Goal: Transaction & Acquisition: Purchase product/service

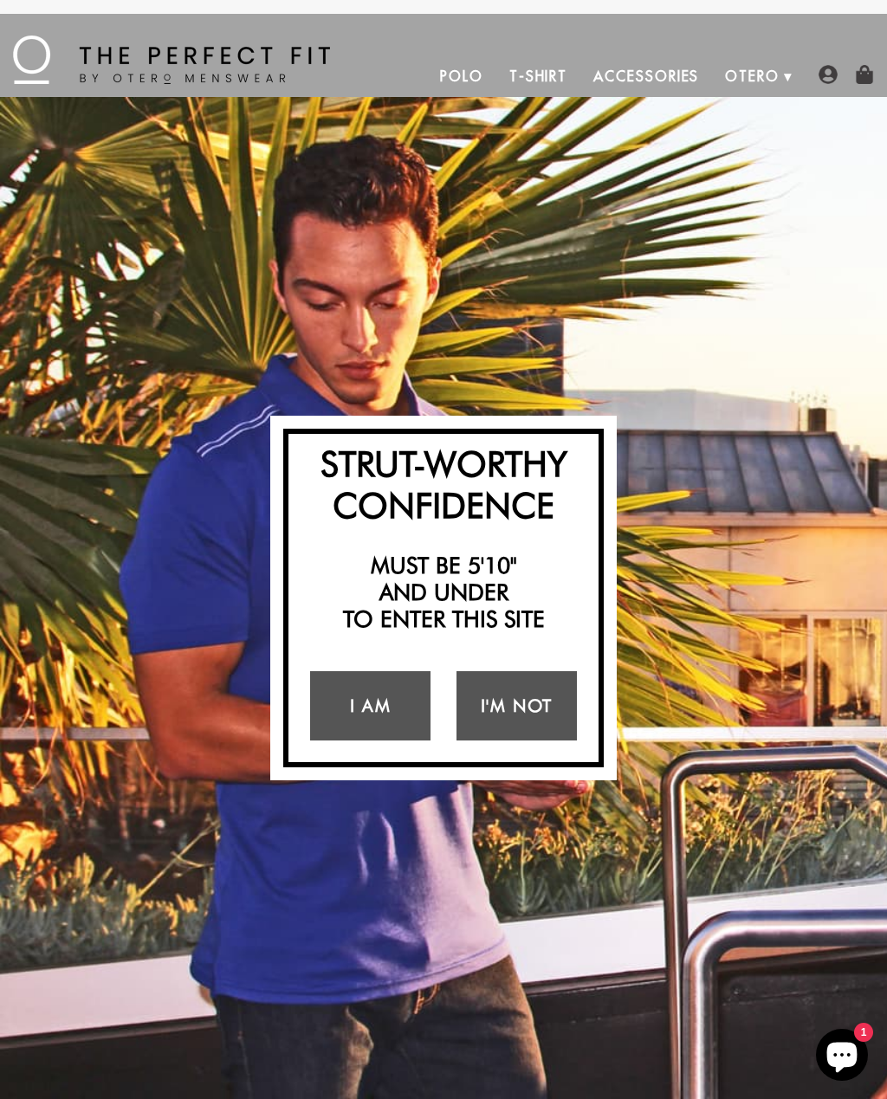
click at [363, 710] on link "I Am" at bounding box center [370, 705] width 120 height 69
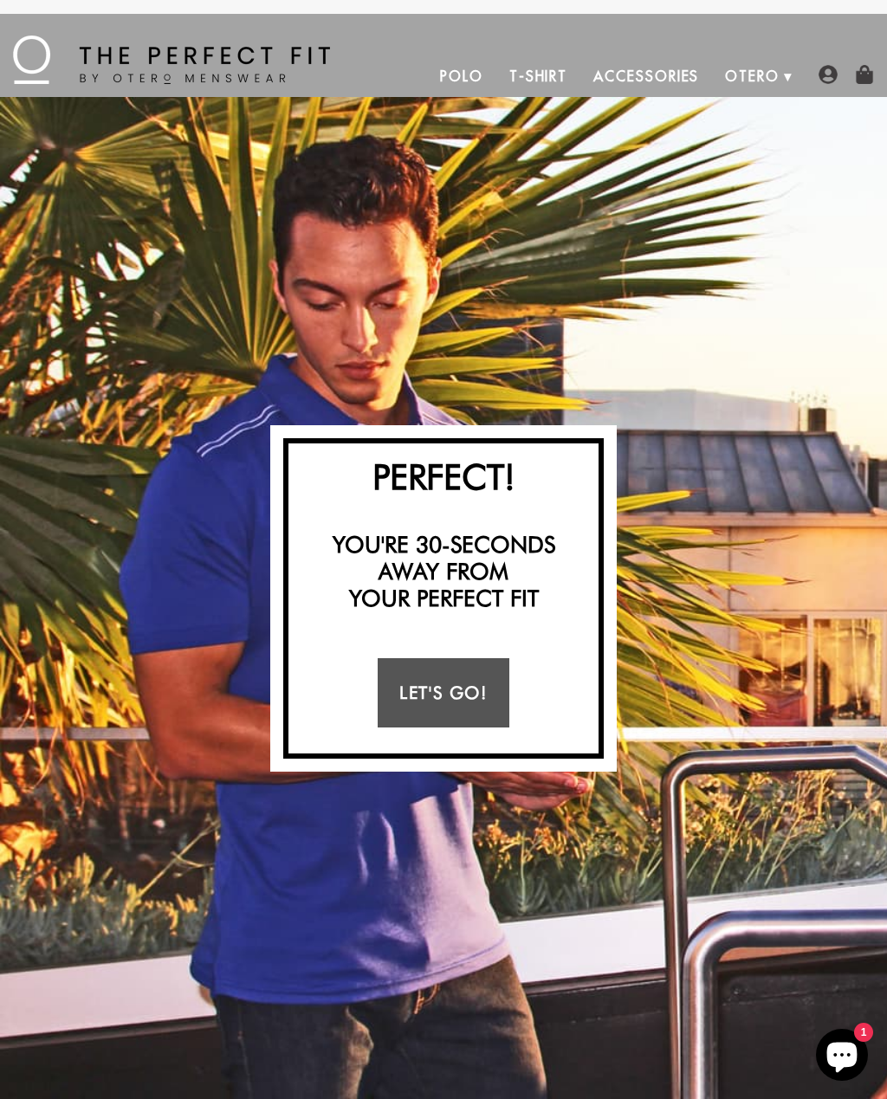
click at [391, 692] on link "Let's Go!" at bounding box center [443, 692] width 131 height 69
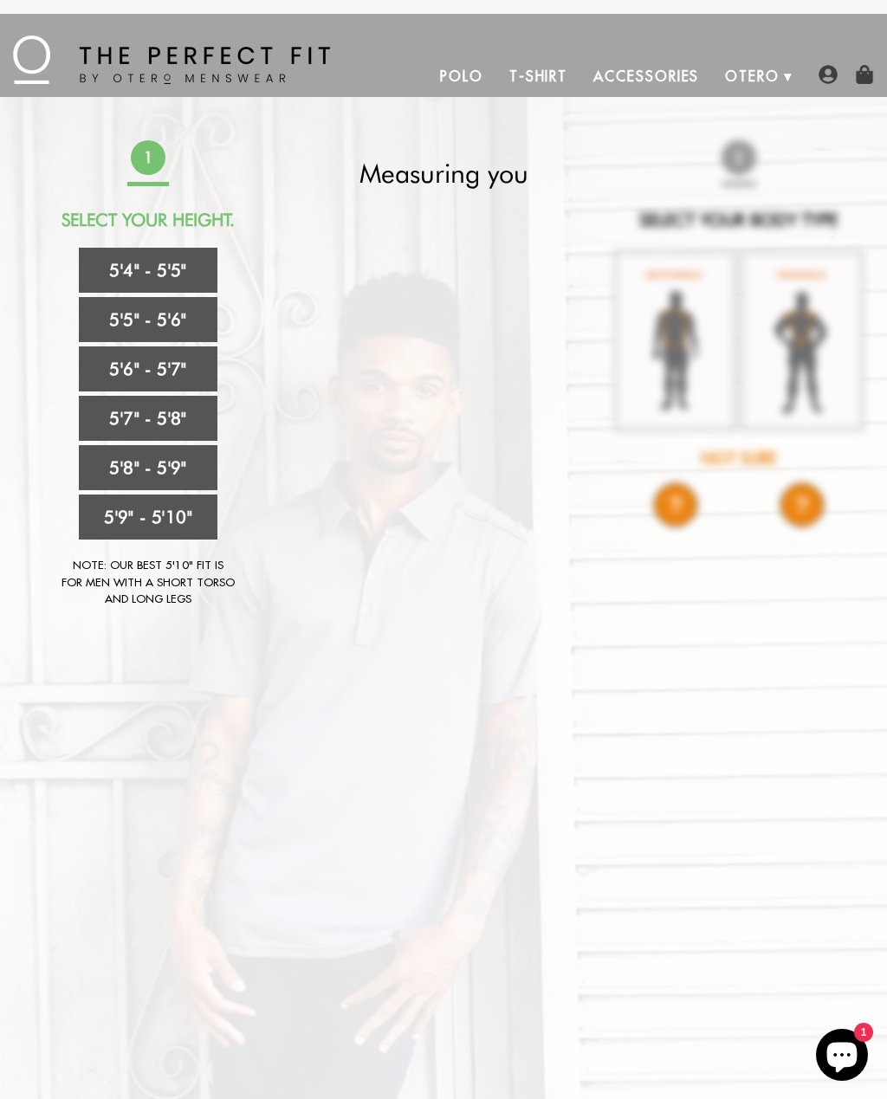
click at [101, 281] on link "5'4" - 5'5"" at bounding box center [148, 270] width 139 height 45
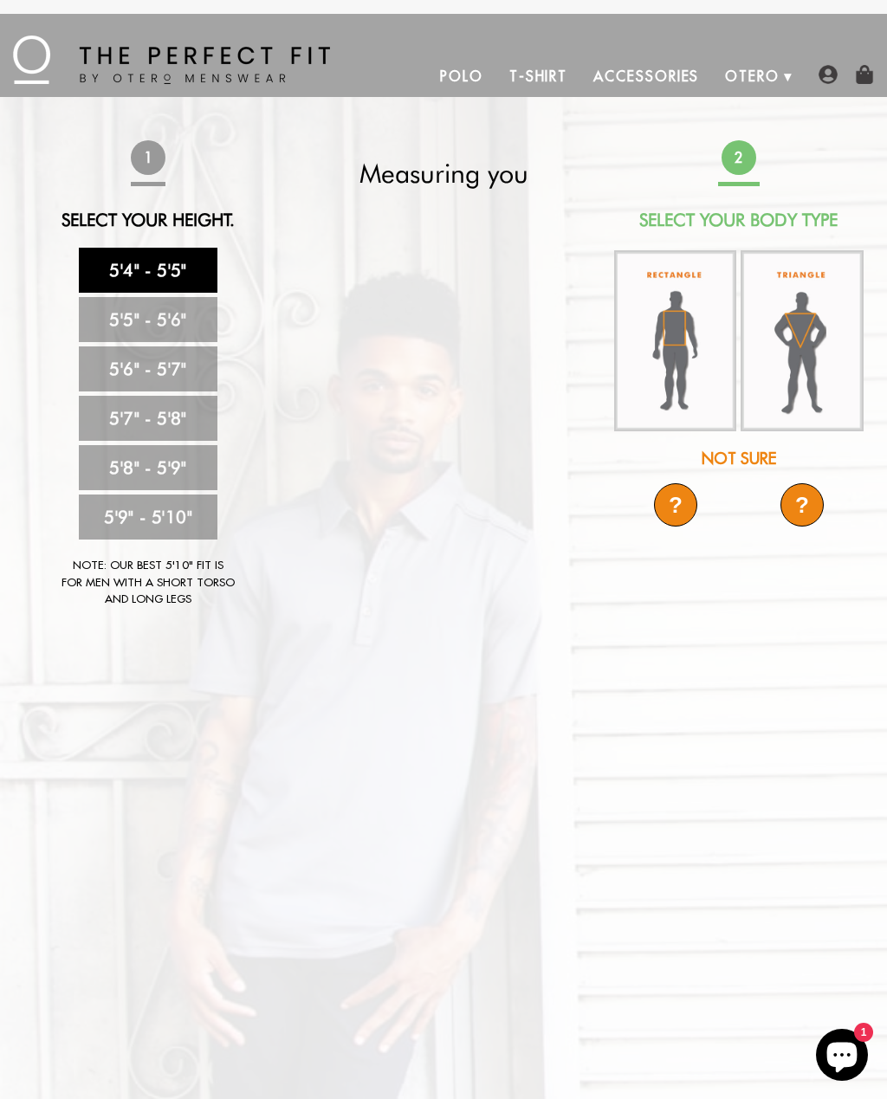
click at [810, 316] on img at bounding box center [801, 341] width 122 height 182
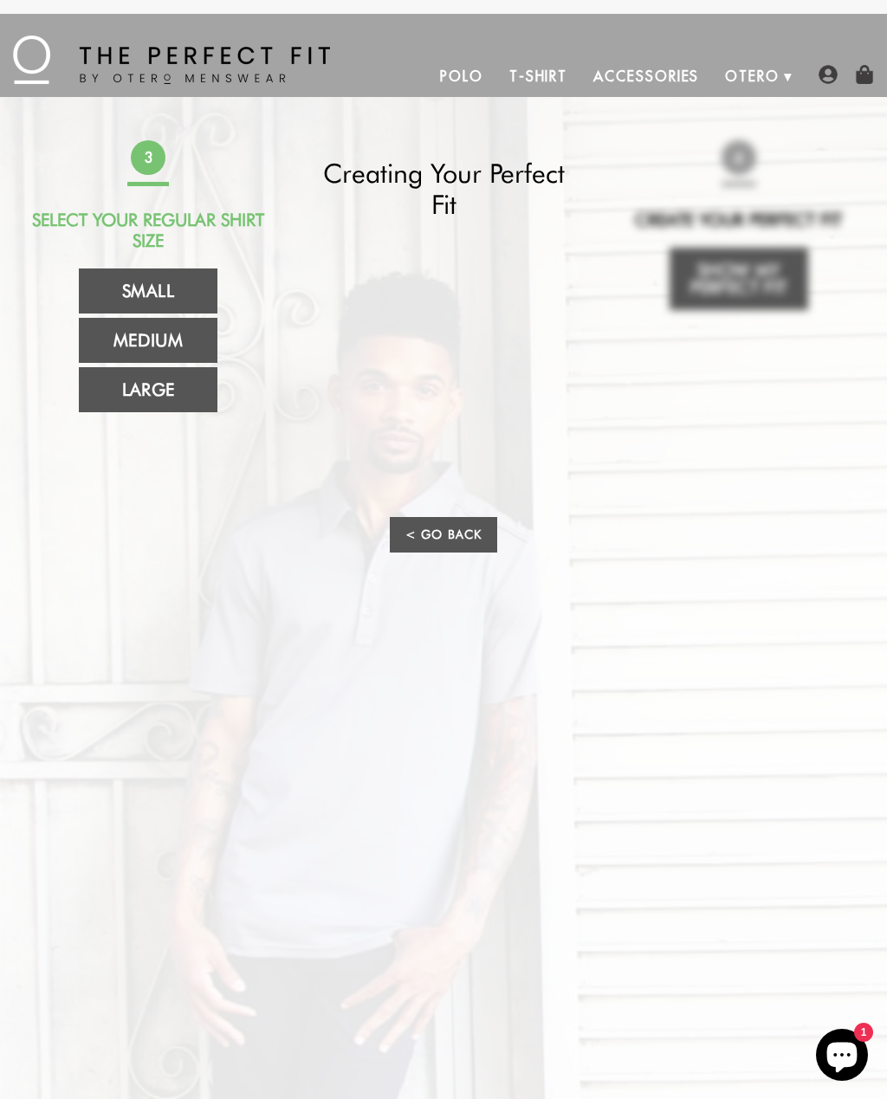
click at [128, 275] on link "Small" at bounding box center [148, 290] width 139 height 45
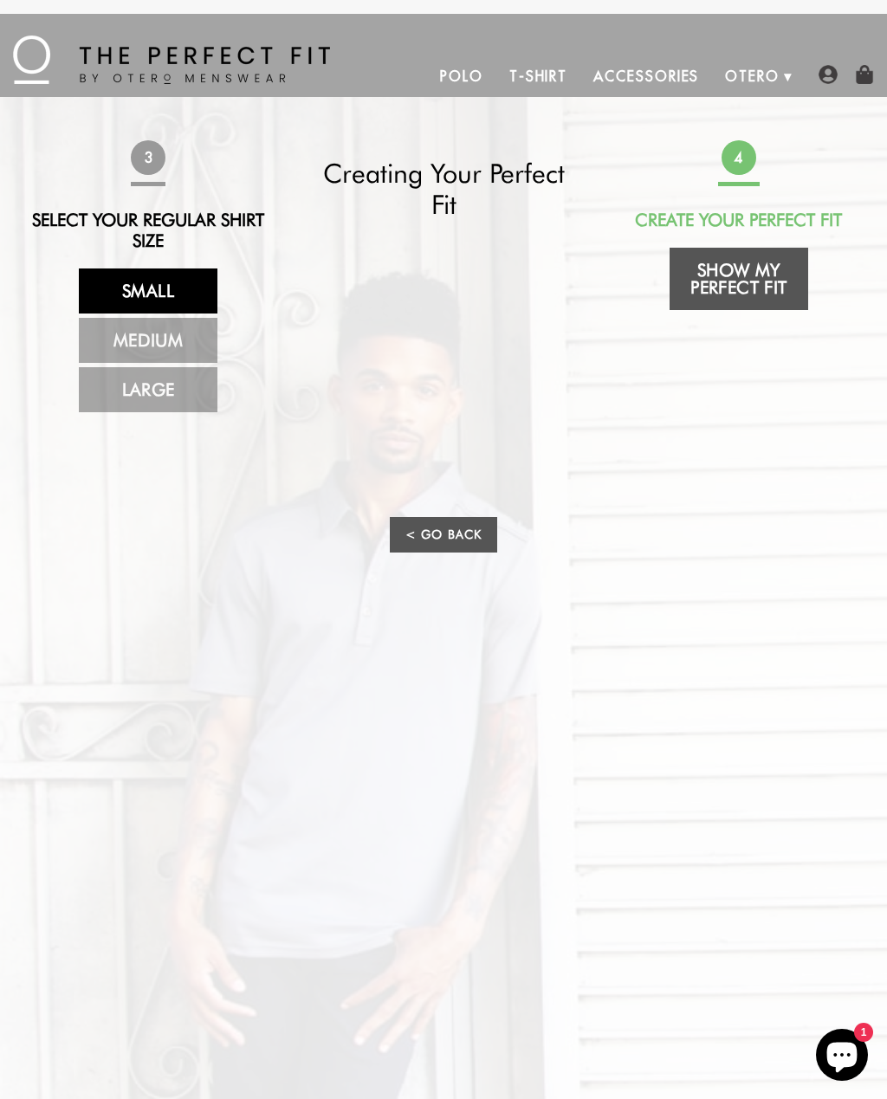
click at [760, 269] on link "Show My Perfect Fit" at bounding box center [738, 279] width 139 height 62
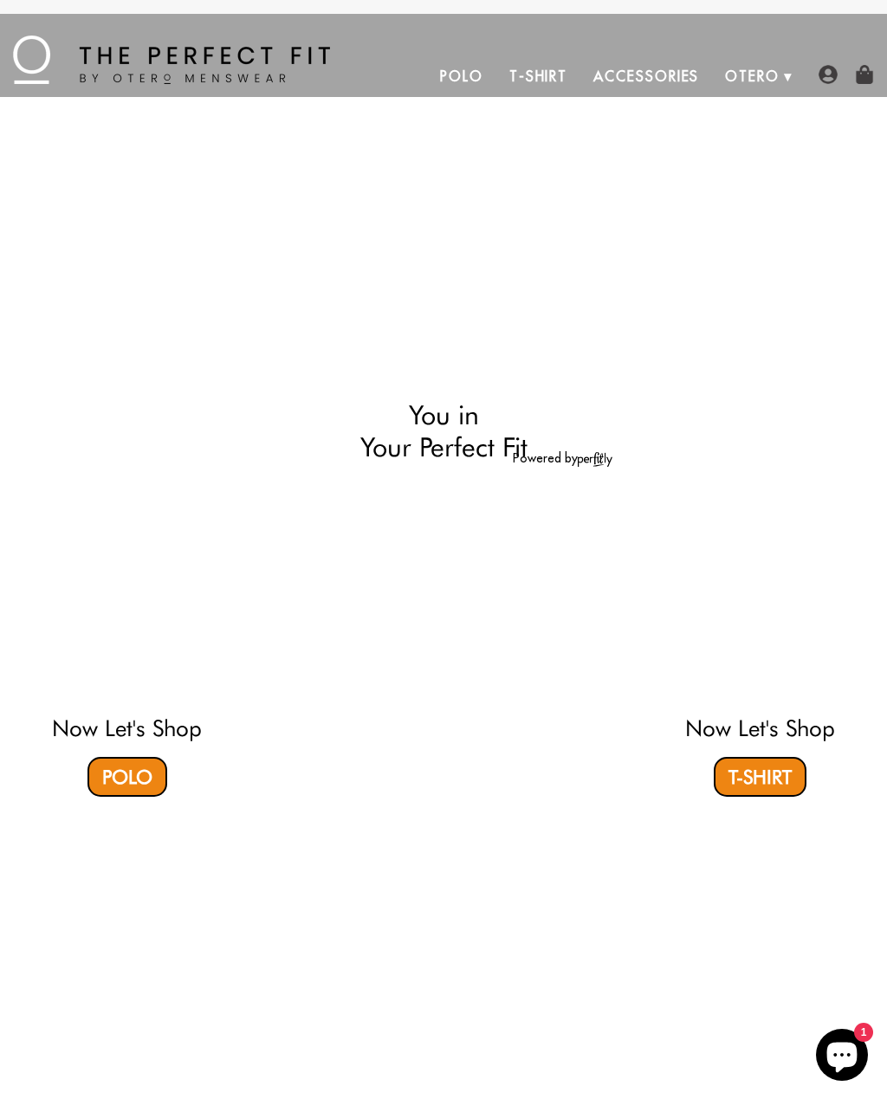
select select "triangle"
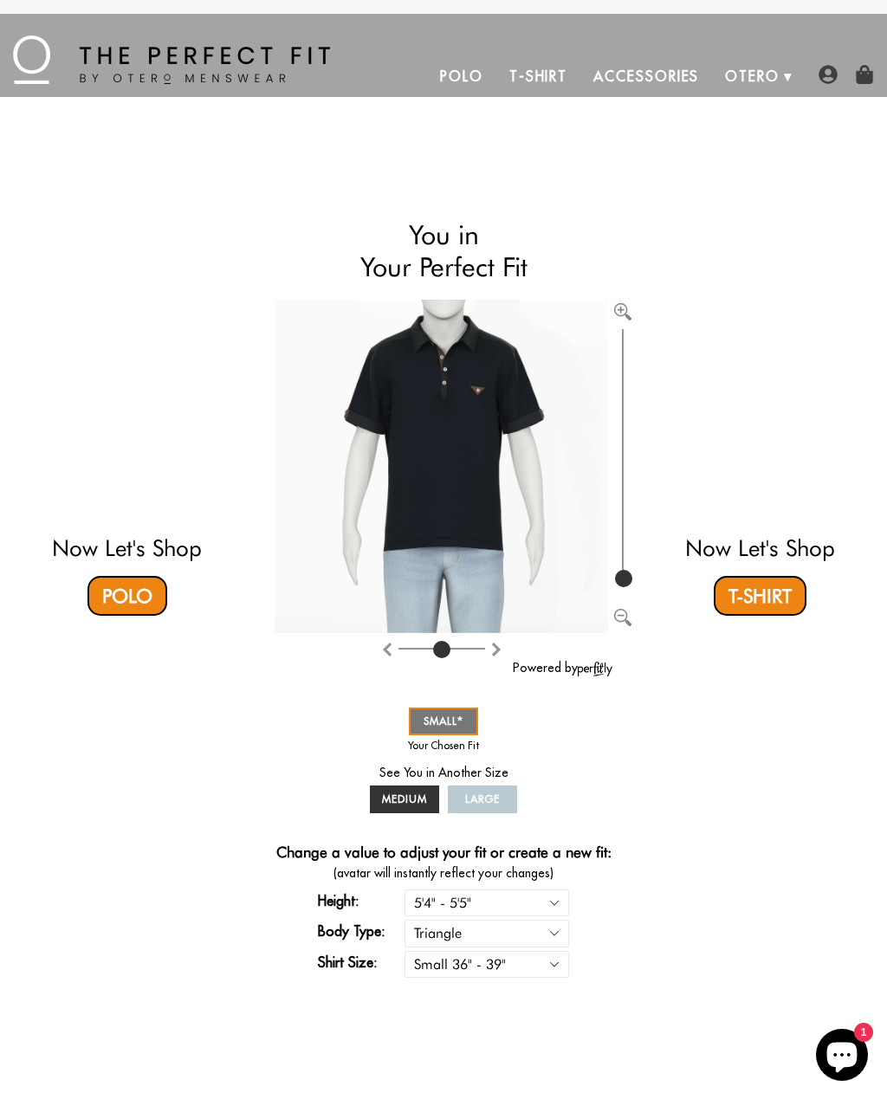
click at [96, 444] on video at bounding box center [127, 412] width 426 height 213
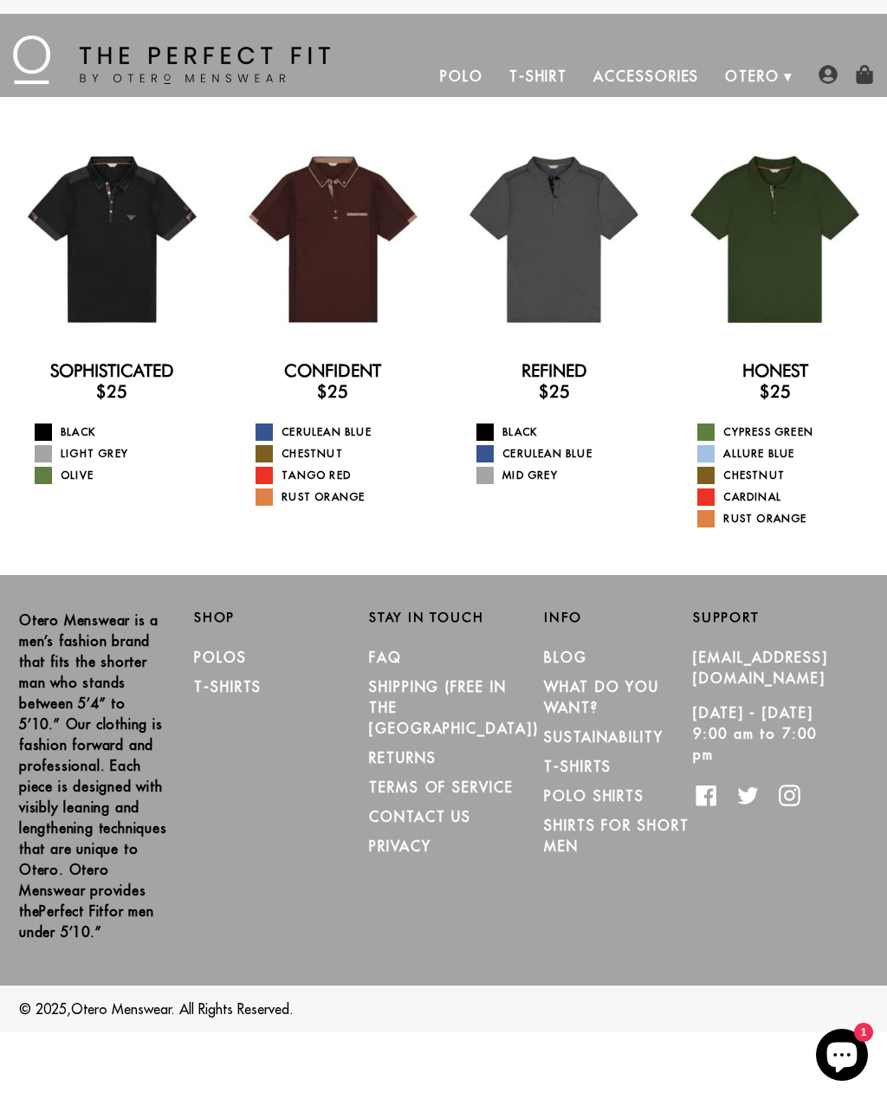
click at [114, 241] on div at bounding box center [112, 239] width 198 height 198
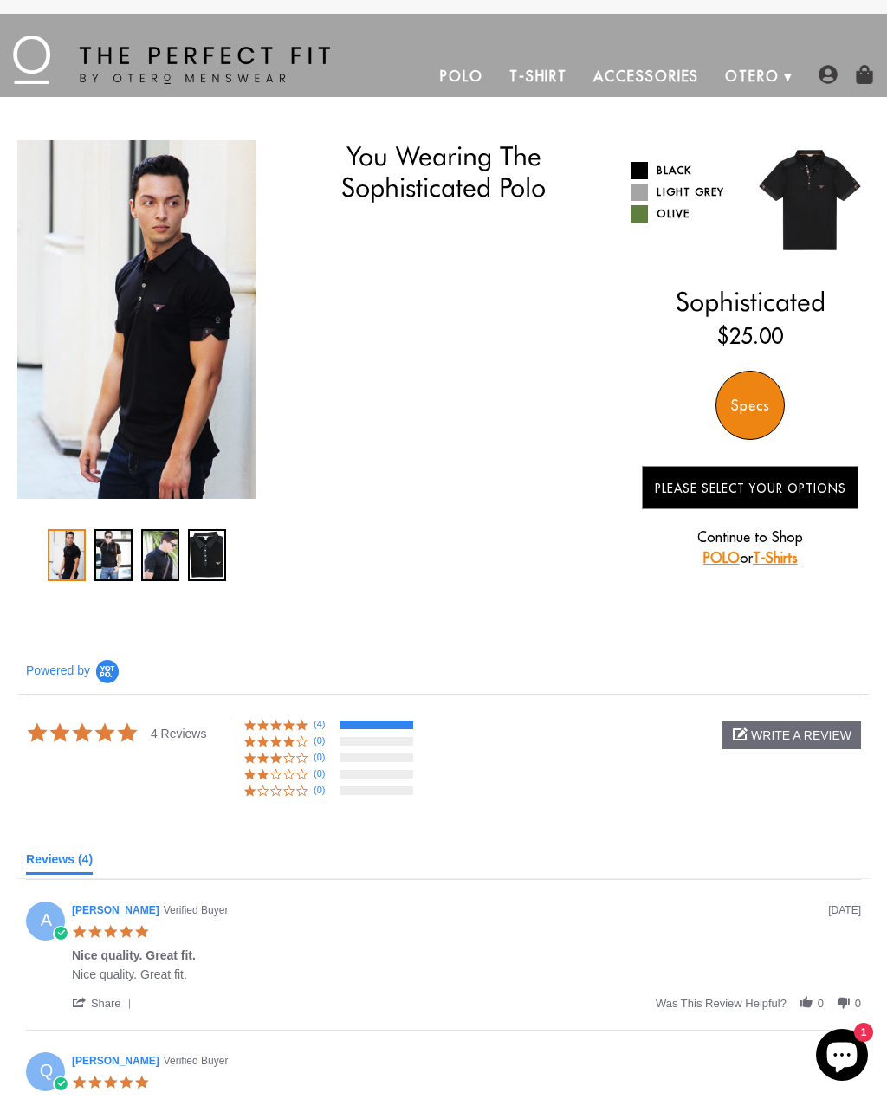
select select "triangle"
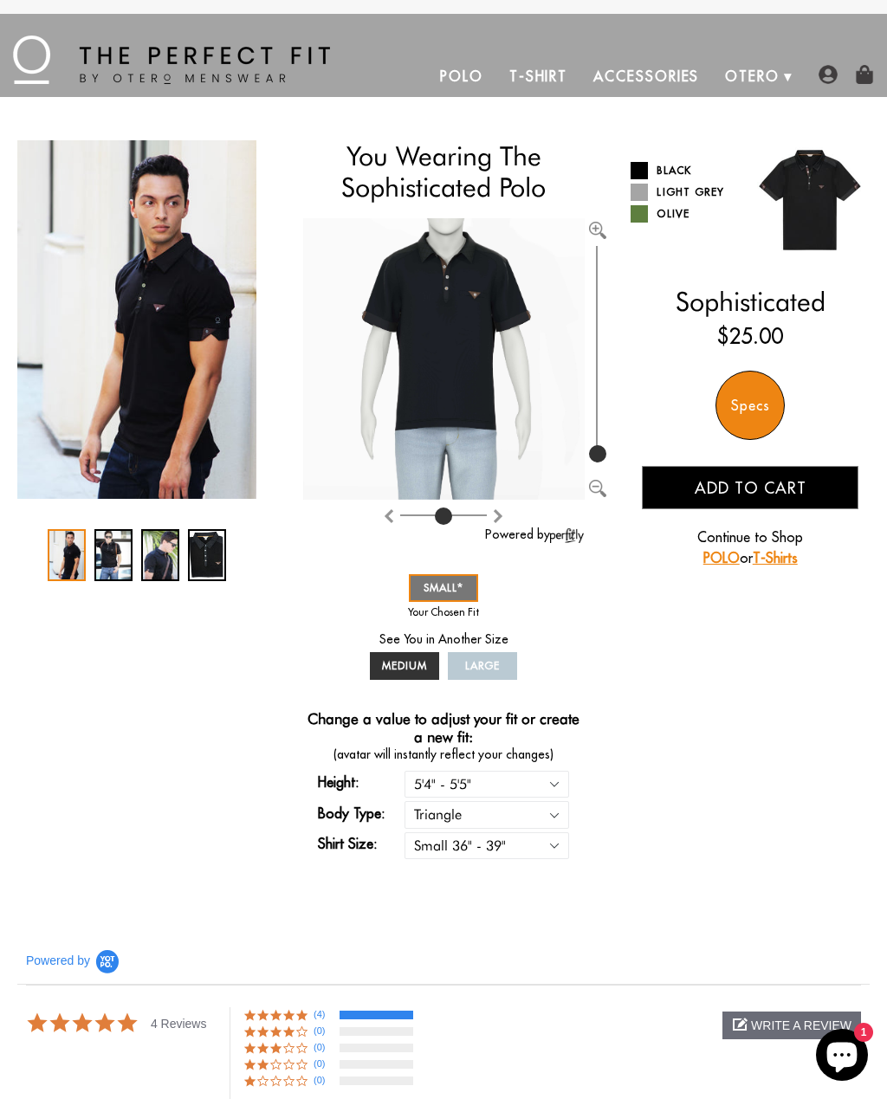
click at [153, 560] on div "3 / 4" at bounding box center [160, 555] width 38 height 52
